Goal: Transaction & Acquisition: Purchase product/service

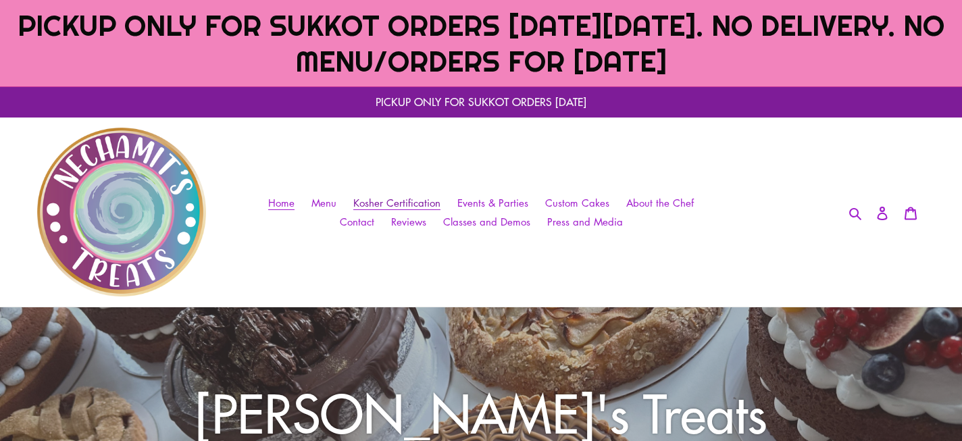
click at [402, 200] on span "Kosher Certification" at bounding box center [396, 203] width 87 height 14
click at [333, 201] on span "Menu" at bounding box center [323, 203] width 25 height 14
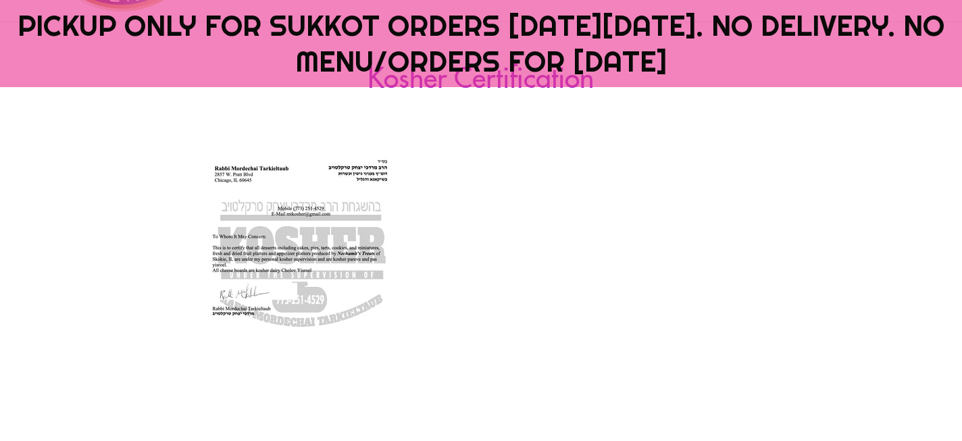
scroll to position [282, 0]
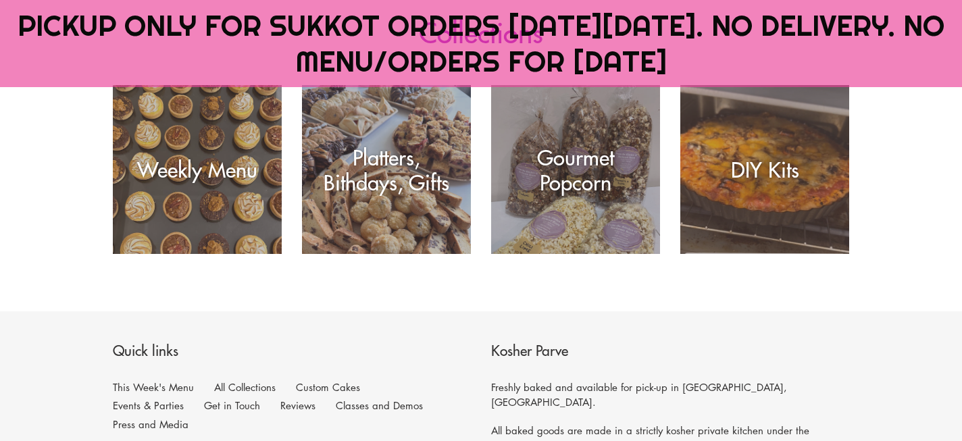
scroll to position [342, 0]
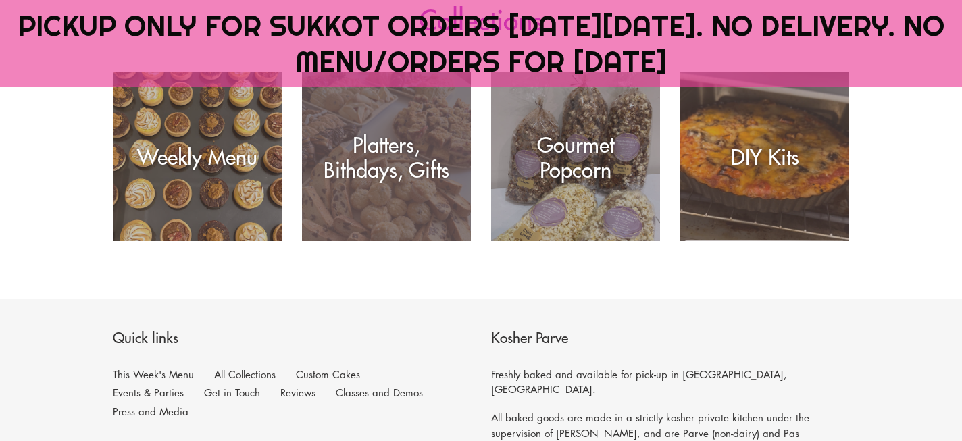
click at [402, 161] on div "Platters, Bithdays, Gifts" at bounding box center [386, 157] width 169 height 50
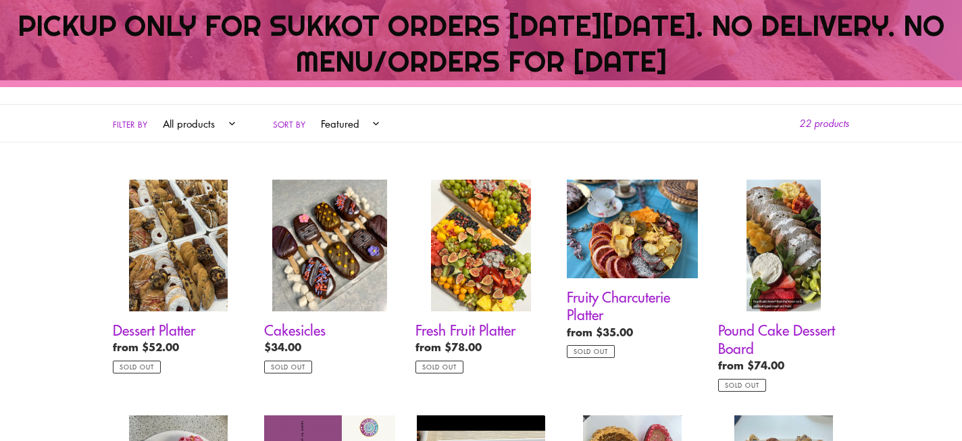
scroll to position [433, 0]
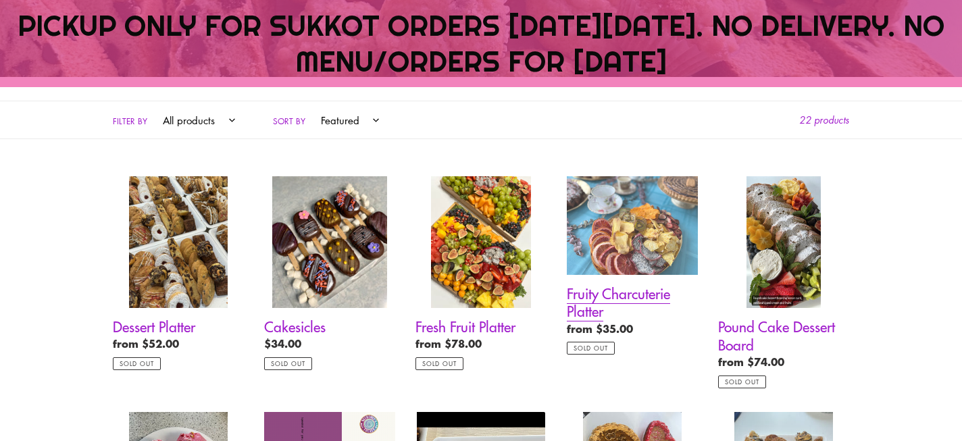
click at [656, 236] on link "Fruity Charcuterie Platter" at bounding box center [632, 265] width 131 height 178
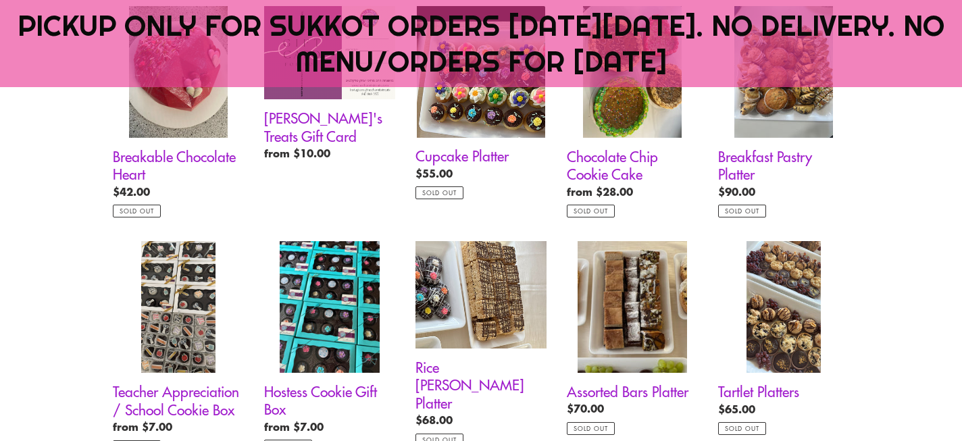
scroll to position [846, 0]
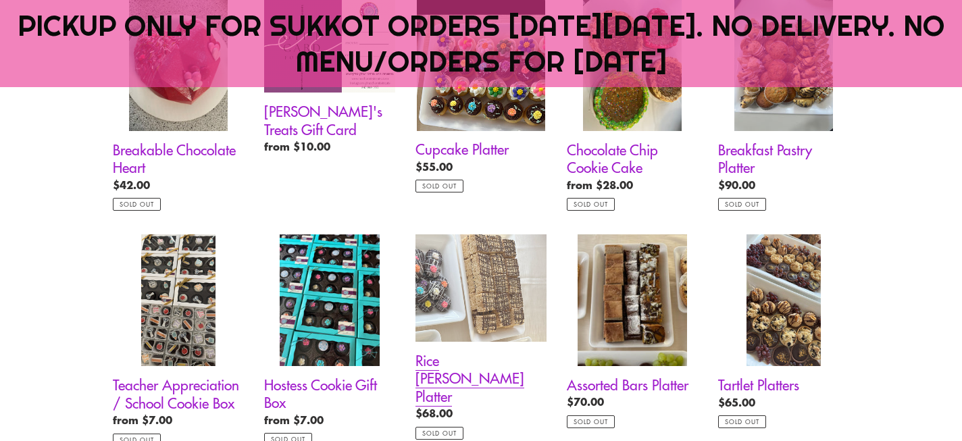
click at [498, 306] on link "Rice [PERSON_NAME] Platter" at bounding box center [480, 336] width 131 height 205
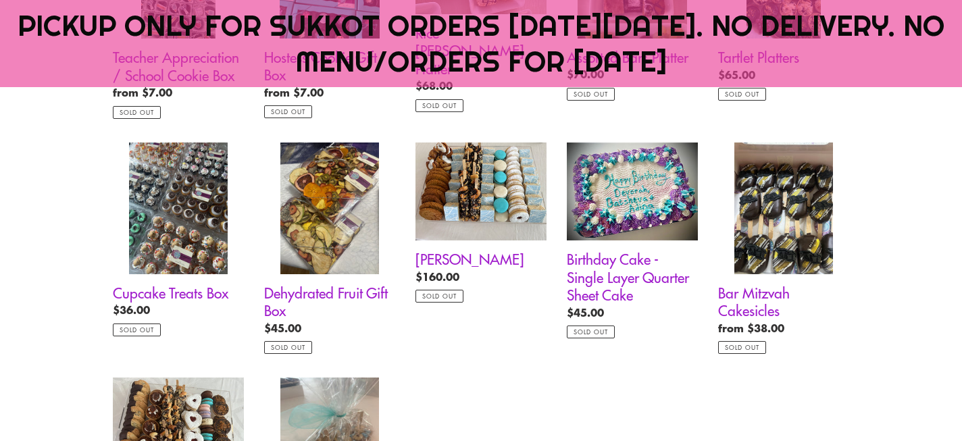
scroll to position [1154, 0]
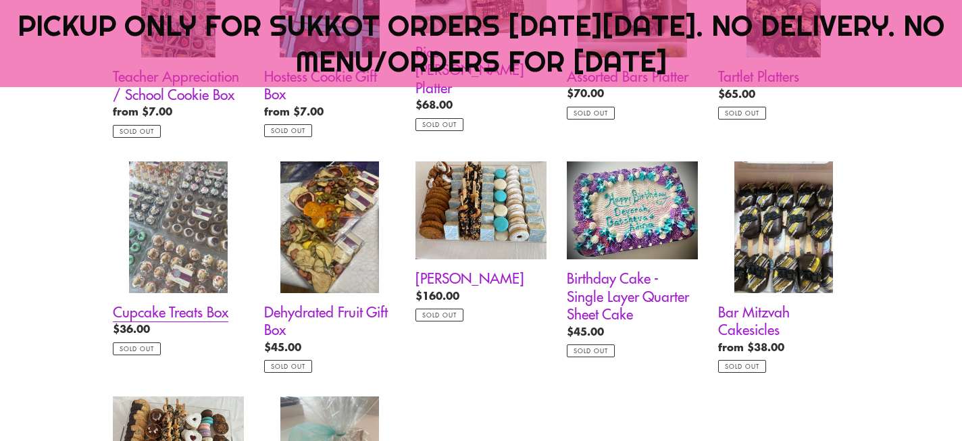
click at [182, 224] on link "Cupcake Treats Box" at bounding box center [178, 258] width 131 height 194
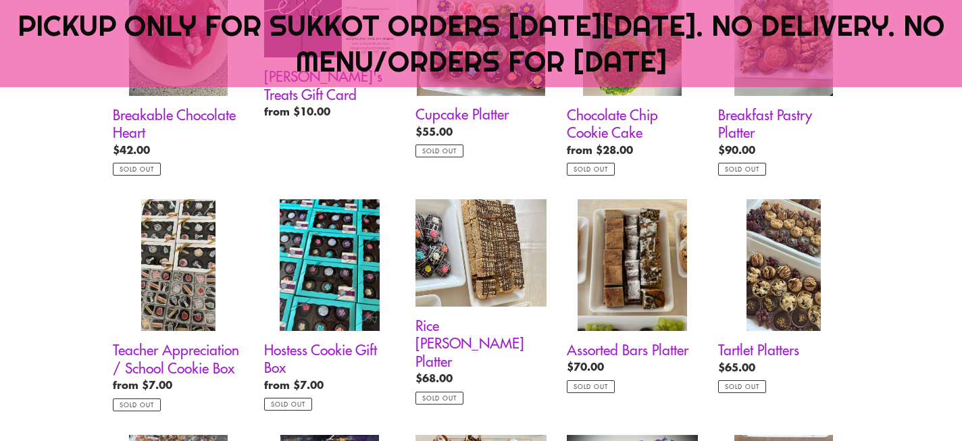
scroll to position [879, 0]
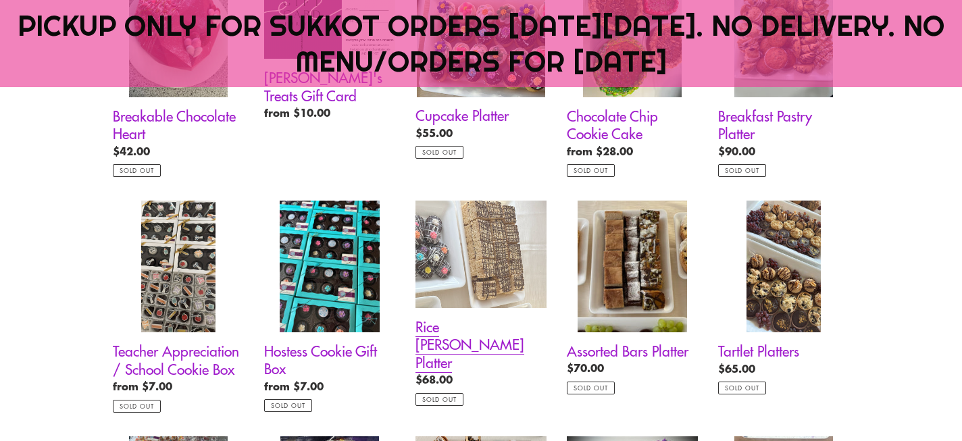
click at [459, 266] on link "Rice [PERSON_NAME] Platter" at bounding box center [480, 303] width 131 height 205
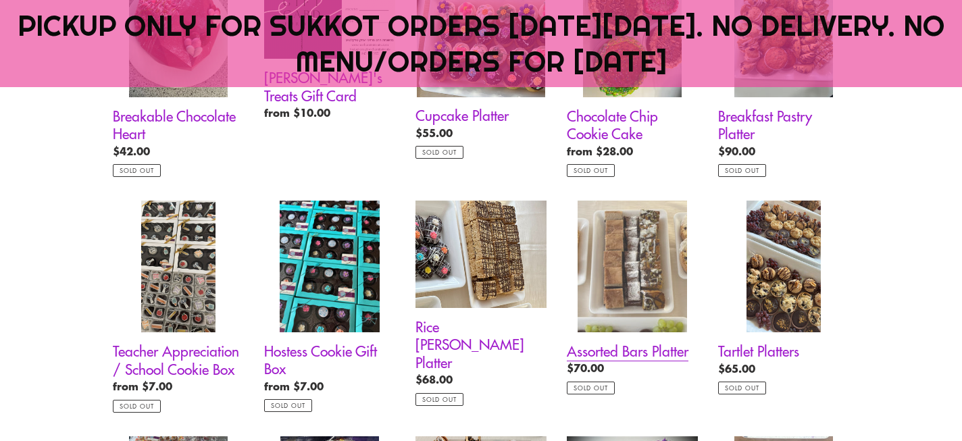
click at [638, 265] on link "Assorted Bars Platter" at bounding box center [632, 298] width 131 height 194
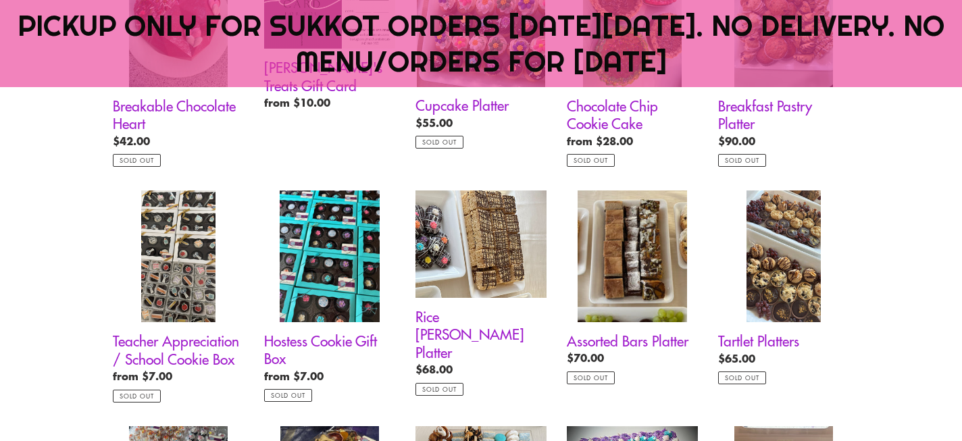
scroll to position [892, 0]
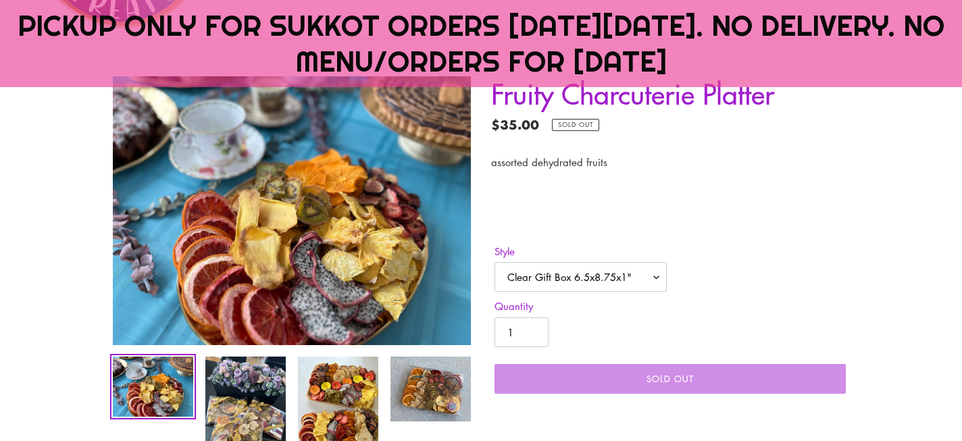
scroll to position [269, 0]
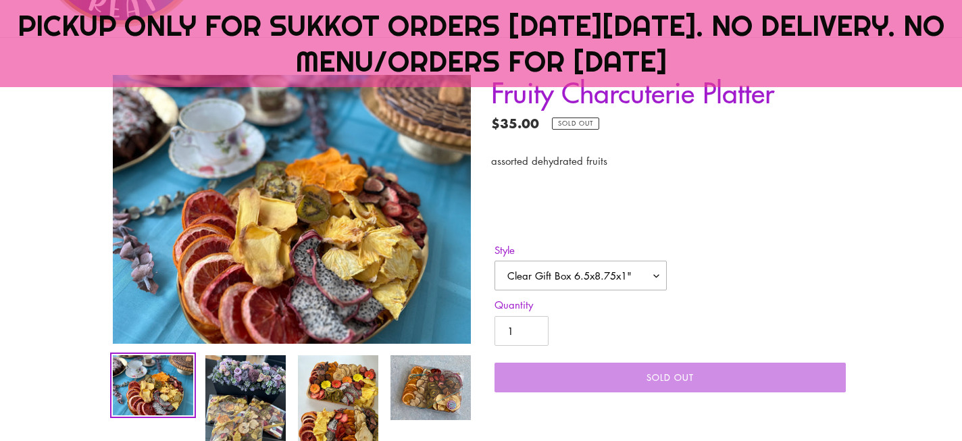
click at [659, 278] on select "Clear Gift Box 6.5x8.75x1" Acrylic Lucite Jar 50oz Small Wood Platter Medium Wo…" at bounding box center [580, 276] width 172 height 30
click at [652, 272] on select "Clear Gift Box 6.5x8.75x1" Acrylic Lucite Jar 50oz Small Wood Platter Medium Wo…" at bounding box center [580, 276] width 172 height 30
select select "Large Wood Platter"
click at [494, 261] on select "Clear Gift Box 6.5x8.75x1" Acrylic Lucite Jar 50oz Small Wood Platter Medium Wo…" at bounding box center [580, 276] width 172 height 30
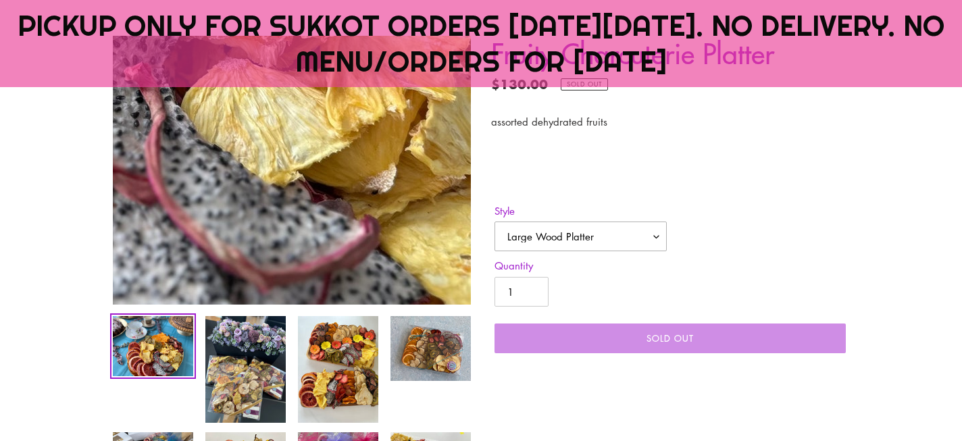
scroll to position [311, 0]
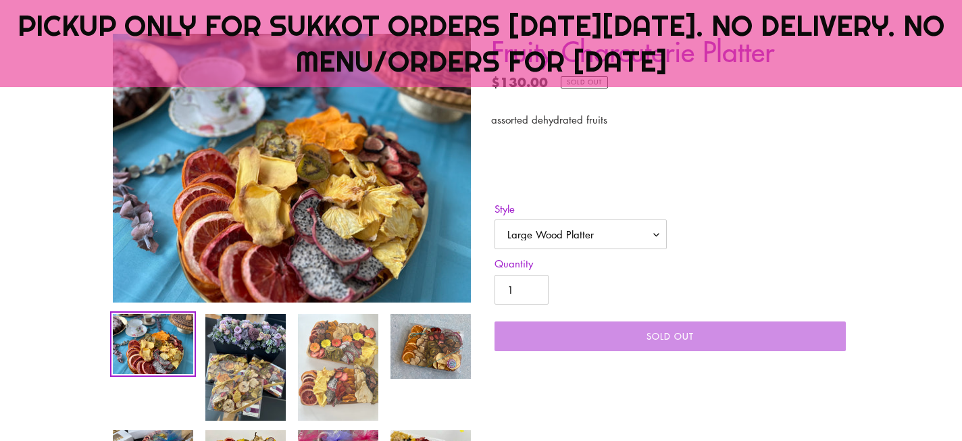
click at [341, 351] on img at bounding box center [338, 368] width 83 height 110
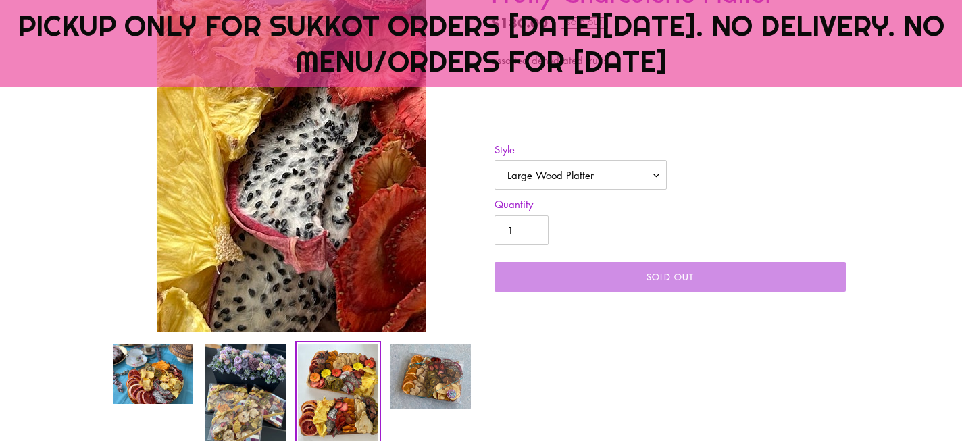
scroll to position [385, 0]
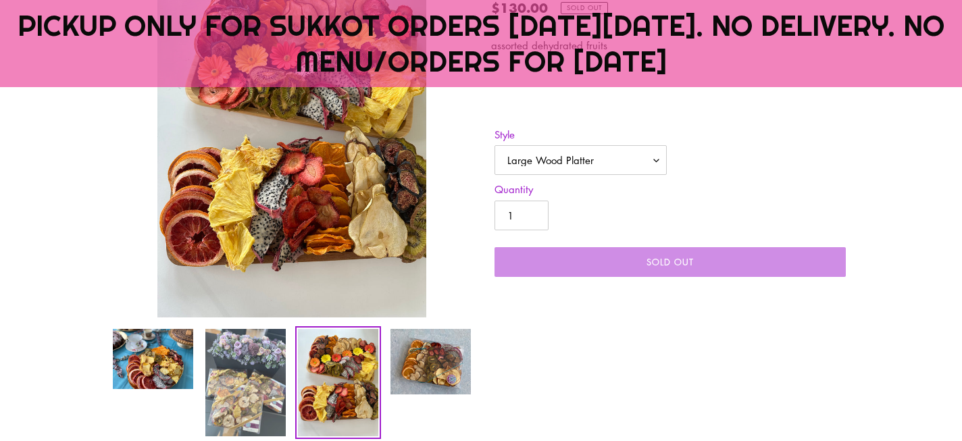
click at [251, 345] on img at bounding box center [245, 383] width 83 height 110
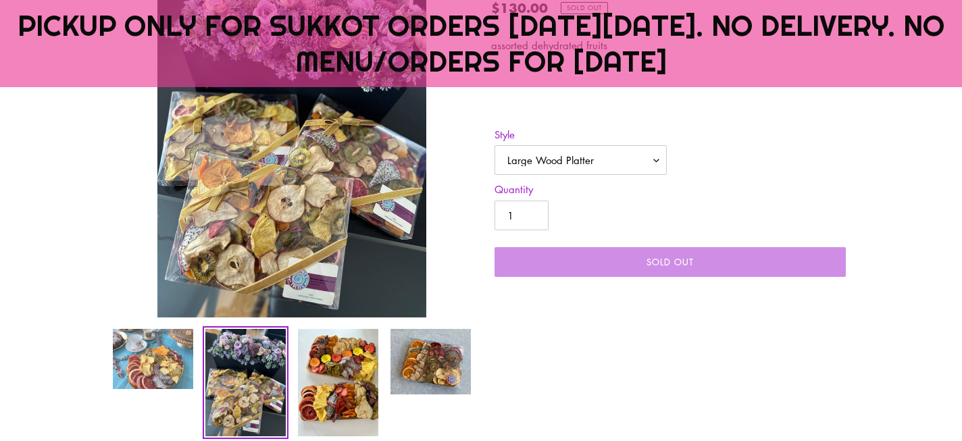
click at [177, 355] on img at bounding box center [152, 359] width 83 height 63
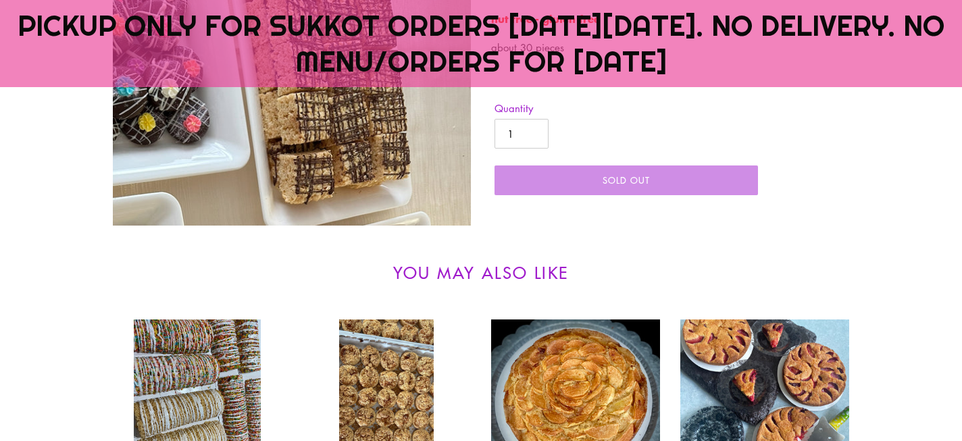
scroll to position [411, 0]
click at [804, 260] on div "You may also like Rice Krispies Log Rice Krispies Log Regular price from $24.00…" at bounding box center [481, 400] width 736 height 349
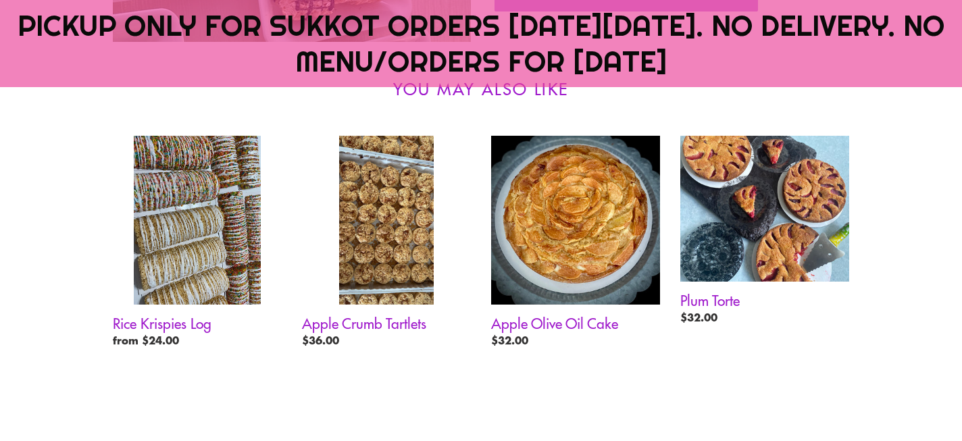
scroll to position [588, 0]
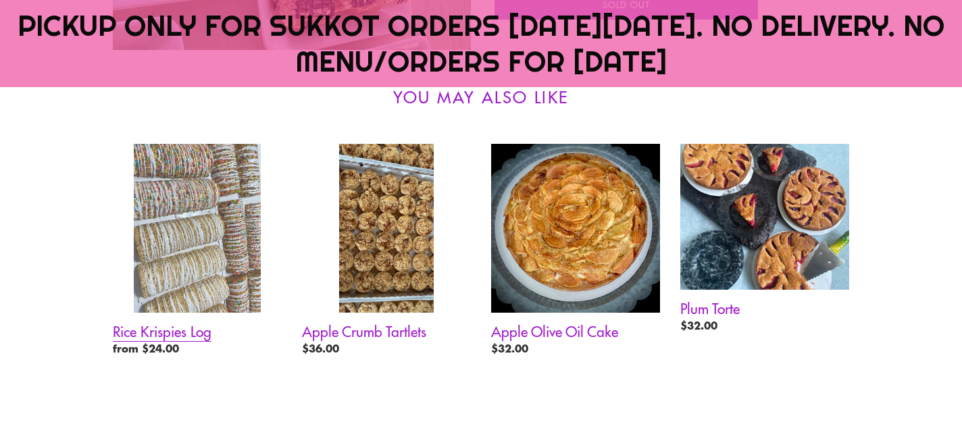
click at [125, 228] on link "Rice Krispies Log" at bounding box center [197, 253] width 169 height 218
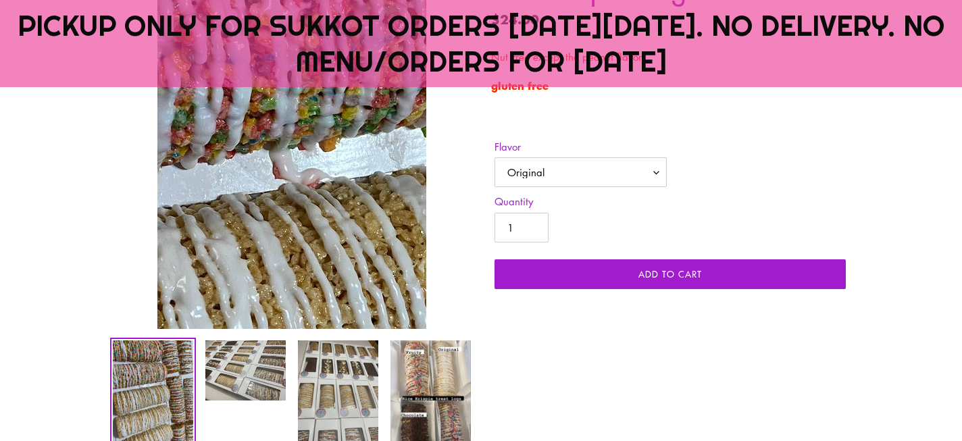
scroll to position [380, 0]
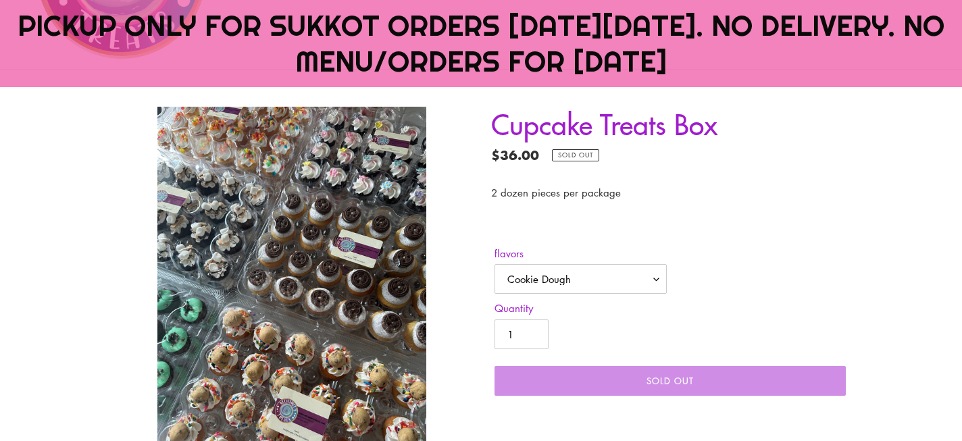
scroll to position [238, 0]
click at [656, 285] on select "Cookie Dough S'mores Cookies n Cream Mint Chip Strawberry Baby Girl Baby Boy Bi…" at bounding box center [580, 278] width 172 height 30
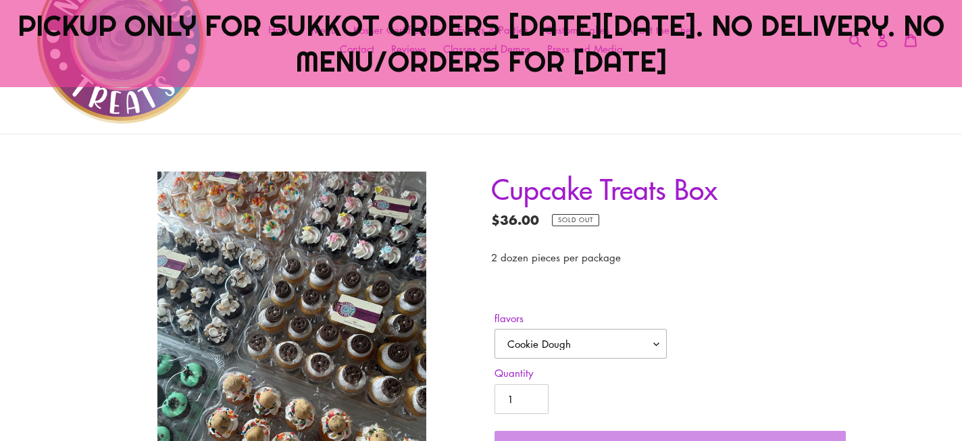
scroll to position [181, 0]
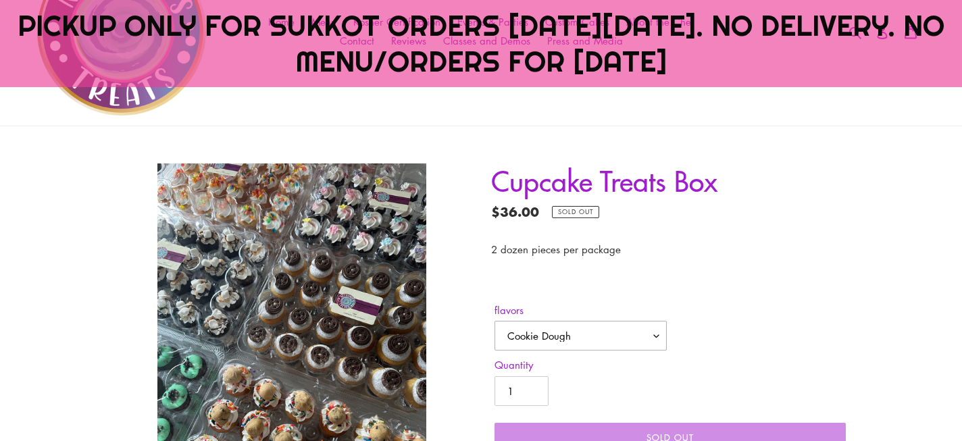
click at [657, 336] on select "Cookie Dough S'mores Cookies n Cream Mint Chip Strawberry Baby Girl Baby Boy Bi…" at bounding box center [580, 336] width 172 height 30
click at [494, 321] on select "Cookie Dough S'mores Cookies n Cream Mint Chip Strawberry Baby Girl Baby Boy Bi…" at bounding box center [580, 336] width 172 height 30
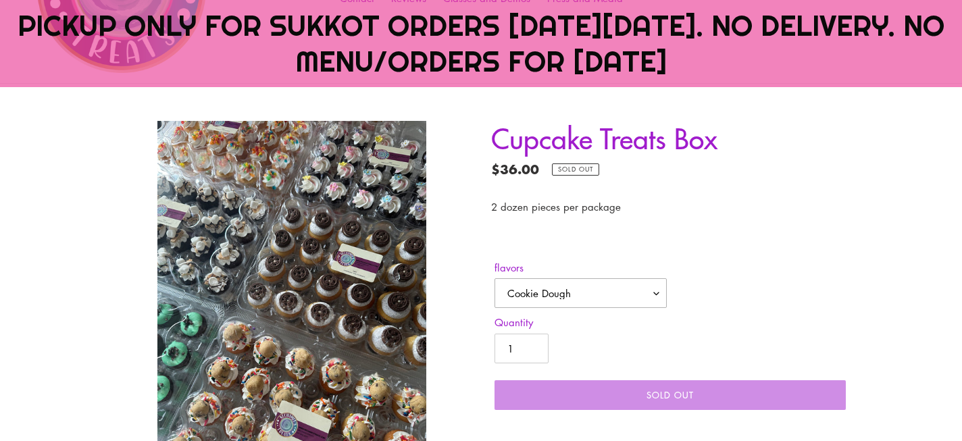
scroll to position [228, 0]
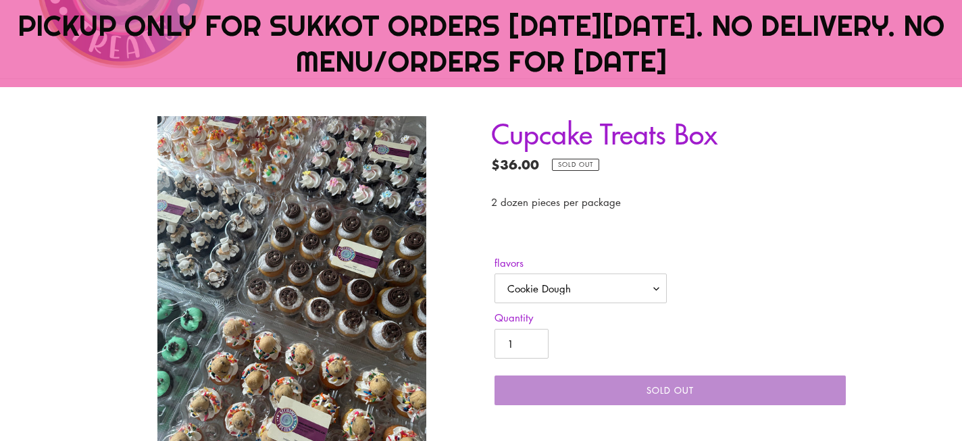
click at [588, 388] on button "Sold out" at bounding box center [669, 391] width 351 height 30
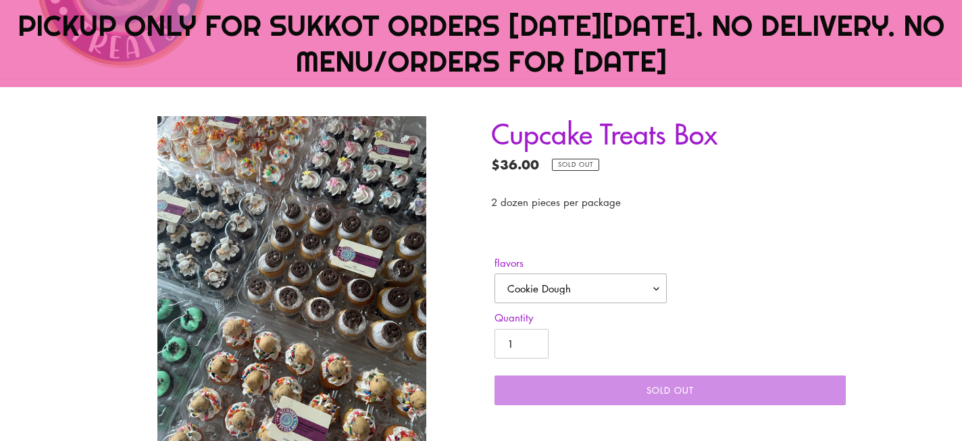
click at [586, 289] on select "Cookie Dough S'mores Cookies n Cream Mint Chip Strawberry Baby Girl Baby Boy Bi…" at bounding box center [580, 289] width 172 height 30
click at [494, 274] on select "Cookie Dough S'mores Cookies n Cream Mint Chip Strawberry Baby Girl Baby Boy Bi…" at bounding box center [580, 289] width 172 height 30
click at [582, 292] on select "Cookie Dough S'mores Cookies n Cream Mint Chip Strawberry Baby Girl Baby Boy Bi…" at bounding box center [580, 289] width 172 height 30
click at [494, 274] on select "Cookie Dough S'mores Cookies n Cream Mint Chip Strawberry Baby Girl Baby Boy Bi…" at bounding box center [580, 289] width 172 height 30
click at [581, 287] on select "Cookie Dough S'mores Cookies n Cream Mint Chip Strawberry Baby Girl Baby Boy Bi…" at bounding box center [580, 289] width 172 height 30
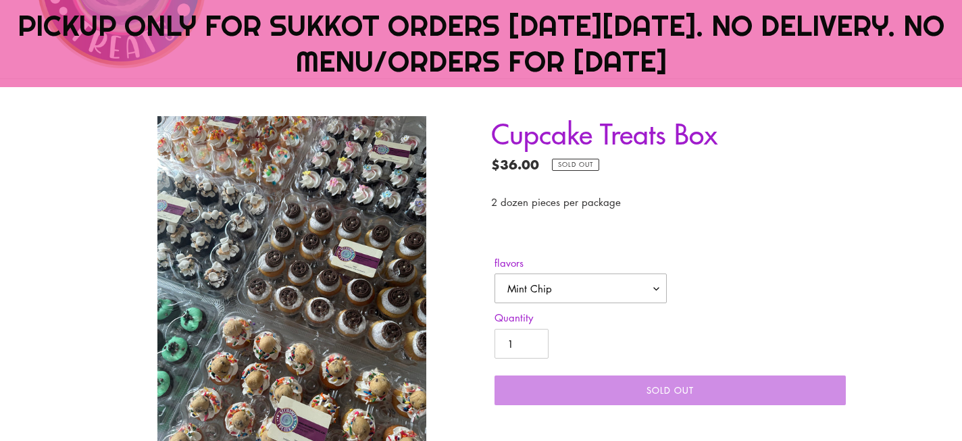
click at [494, 274] on select "Cookie Dough S'mores Cookies n Cream Mint Chip Strawberry Baby Girl Baby Boy Bi…" at bounding box center [580, 289] width 172 height 30
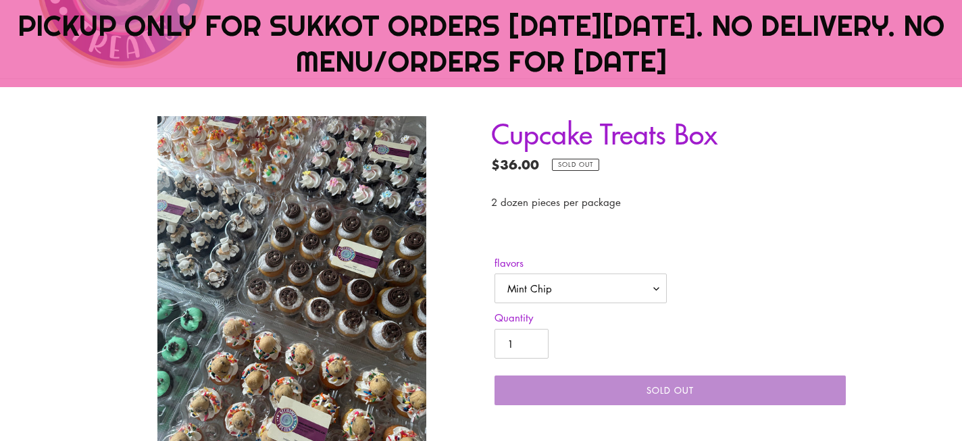
click at [630, 398] on button "Sold out" at bounding box center [669, 391] width 351 height 30
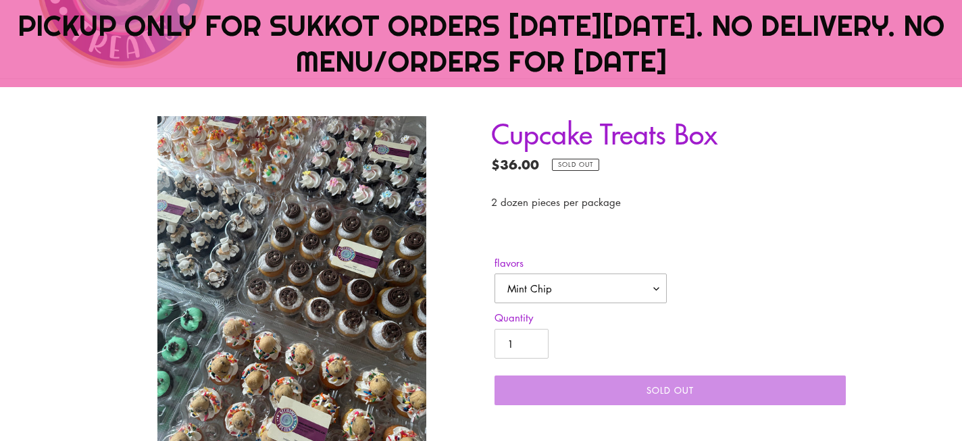
click at [625, 301] on select "Cookie Dough S'mores Cookies n Cream Mint Chip Strawberry Baby Girl Baby Boy Bi…" at bounding box center [580, 289] width 172 height 30
select select "Fruity Pebbles"
click at [494, 274] on select "Cookie Dough S'mores Cookies n Cream Mint Chip Strawberry Baby Girl Baby Boy Bi…" at bounding box center [580, 289] width 172 height 30
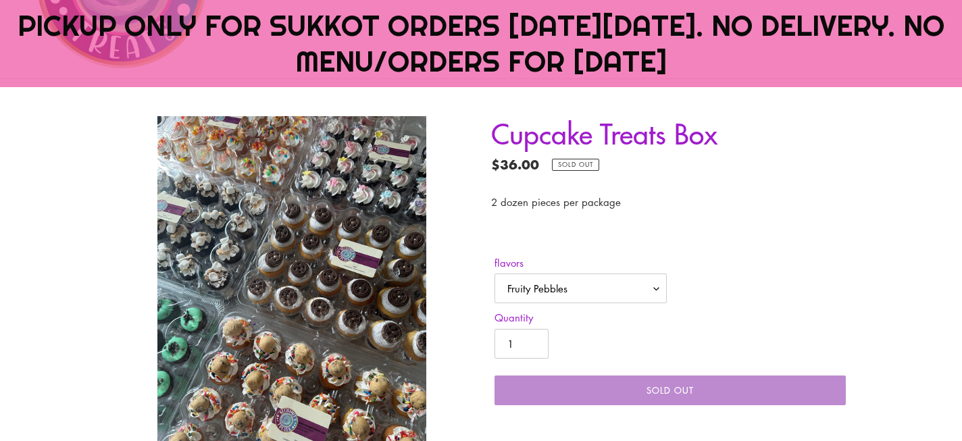
click at [644, 393] on button "Sold out" at bounding box center [669, 391] width 351 height 30
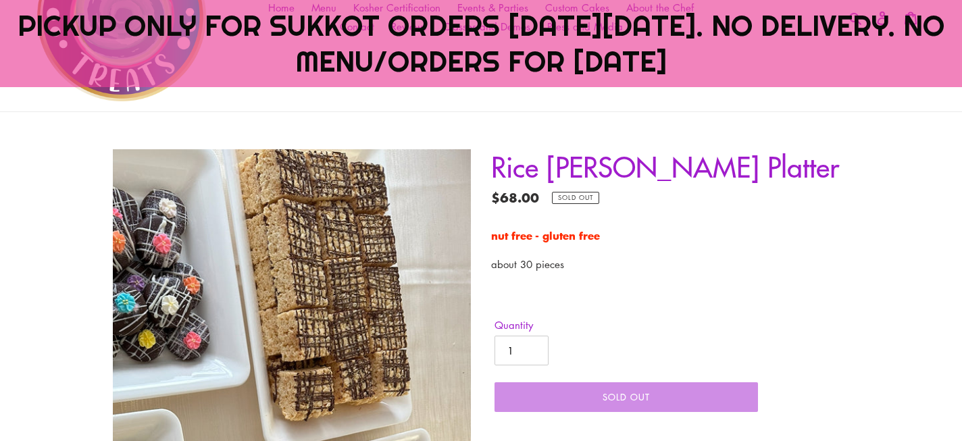
scroll to position [196, 0]
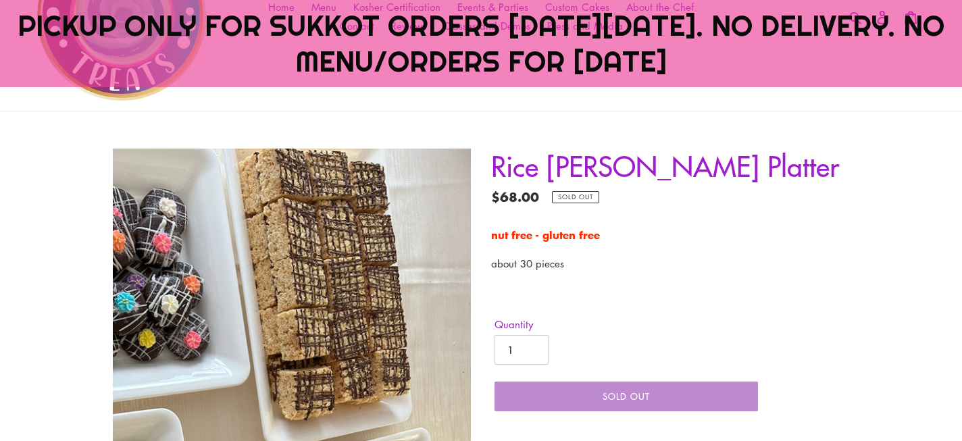
click at [570, 389] on button "Sold out" at bounding box center [625, 397] width 263 height 30
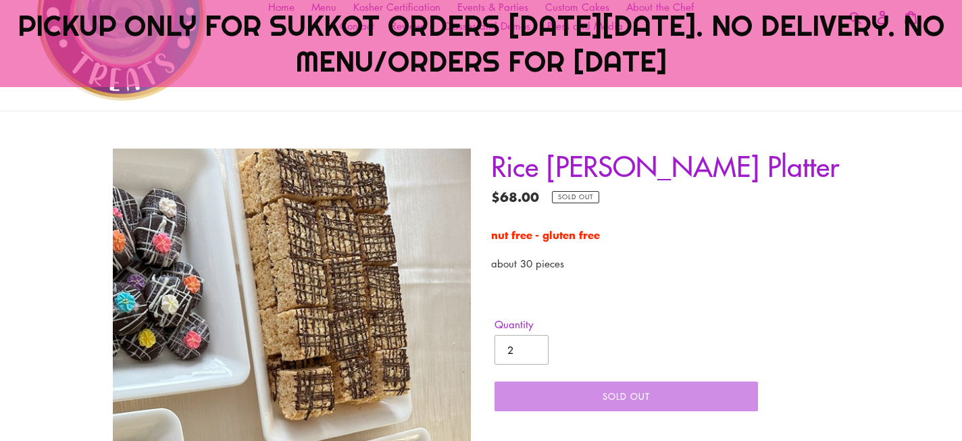
click at [533, 344] on input "2" at bounding box center [521, 350] width 54 height 30
type input "1"
click at [534, 351] on input "1" at bounding box center [521, 350] width 54 height 30
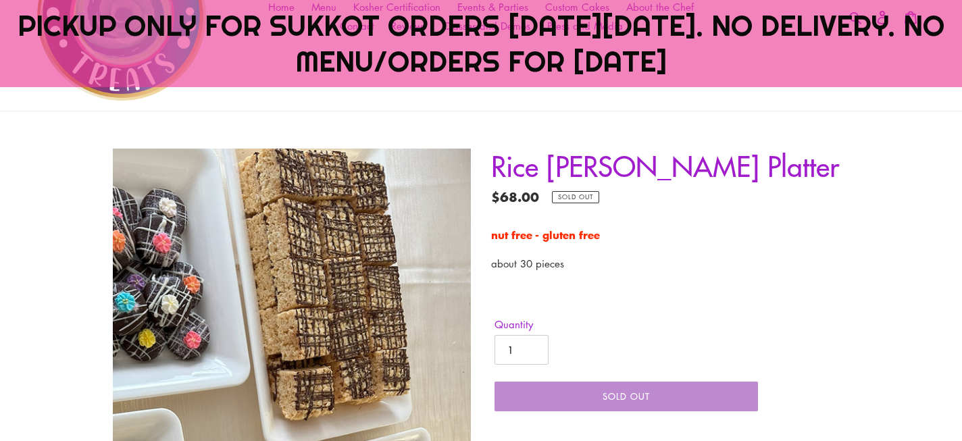
click at [573, 401] on button "Sold out" at bounding box center [625, 397] width 263 height 30
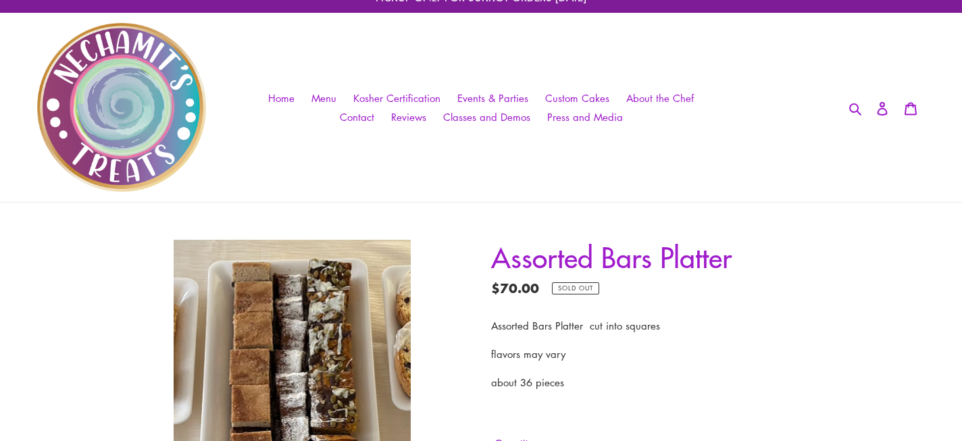
scroll to position [105, 0]
